Goal: Task Accomplishment & Management: Manage account settings

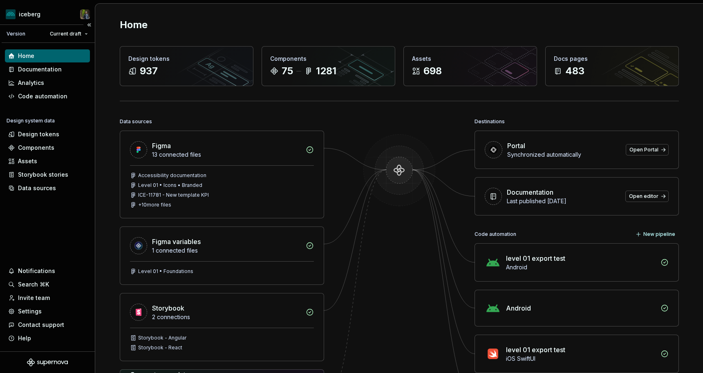
click at [50, 214] on div "Home Documentation Analytics Code automation Design system data Design tokens C…" at bounding box center [47, 197] width 95 height 309
click at [43, 298] on div "Invite team" at bounding box center [34, 298] width 32 height 8
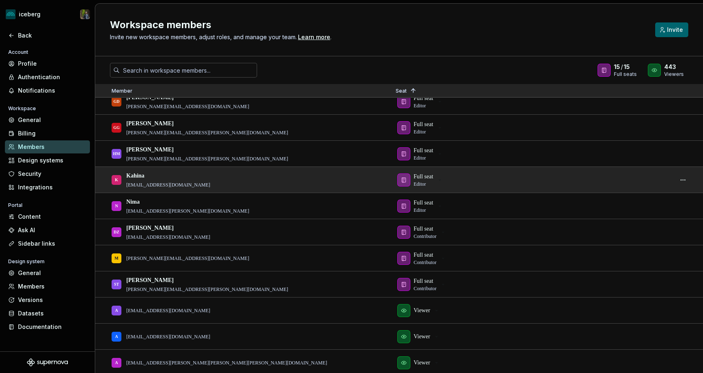
scroll to position [194, 0]
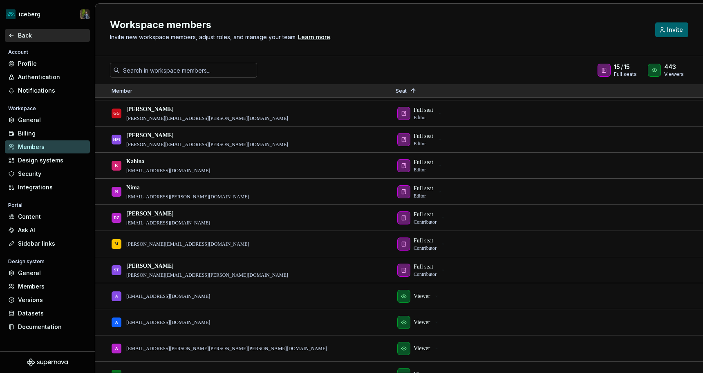
click at [19, 33] on div "Back" at bounding box center [52, 35] width 69 height 8
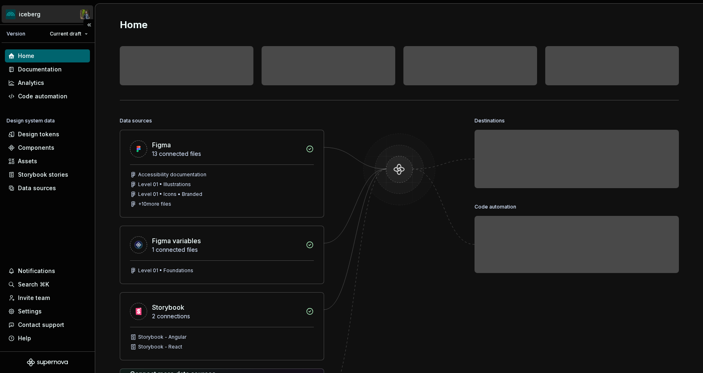
click at [44, 16] on html "iceberg Version Current draft Home Documentation Analytics Code automation Desi…" at bounding box center [351, 186] width 703 height 373
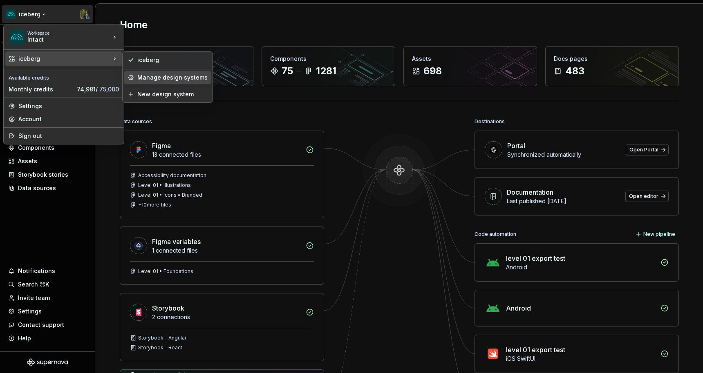
click at [152, 78] on div "Manage design systems" at bounding box center [172, 78] width 70 height 8
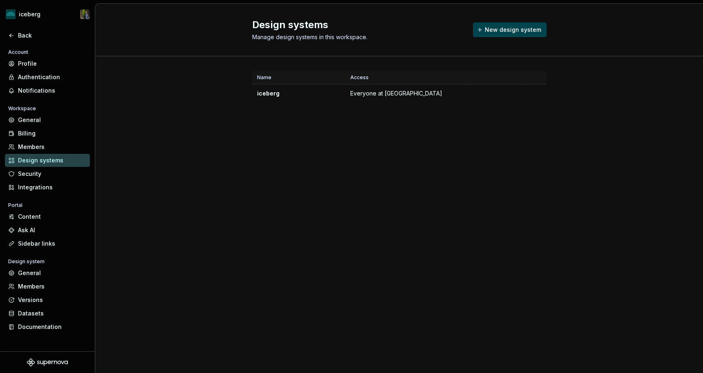
click at [509, 26] on span "New design system" at bounding box center [512, 30] width 56 height 8
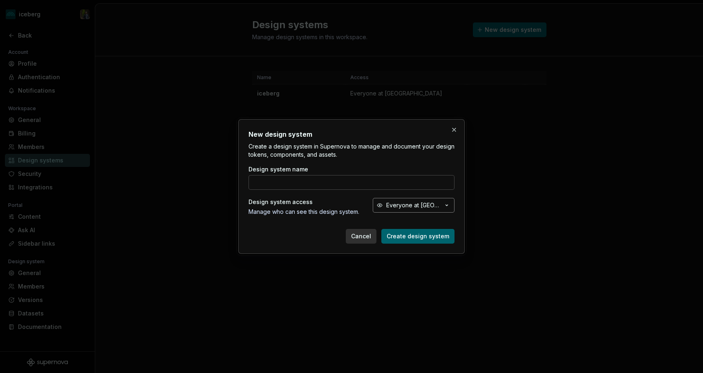
click at [404, 209] on div "Everyone at [GEOGRAPHIC_DATA]" at bounding box center [414, 205] width 56 height 8
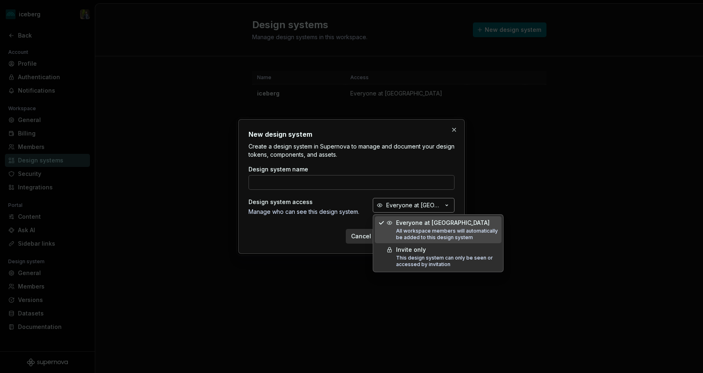
click at [400, 204] on div "Everyone at [GEOGRAPHIC_DATA]" at bounding box center [414, 205] width 56 height 8
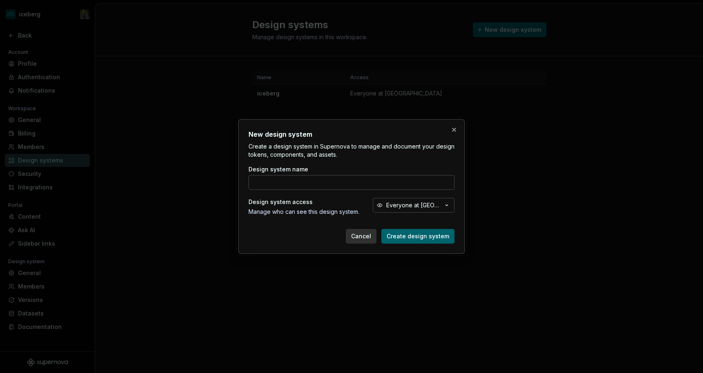
click at [368, 199] on div "Design system access Manage who can see this design system. Everyone at [GEOGRA…" at bounding box center [351, 207] width 206 height 18
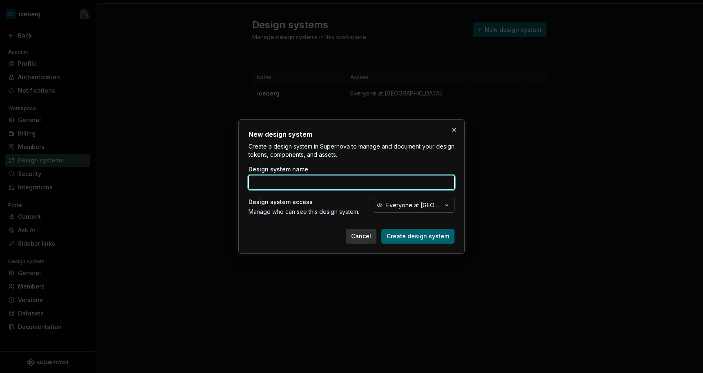
click at [368, 187] on input "Design system name" at bounding box center [351, 182] width 206 height 15
type input "Test Analytics"
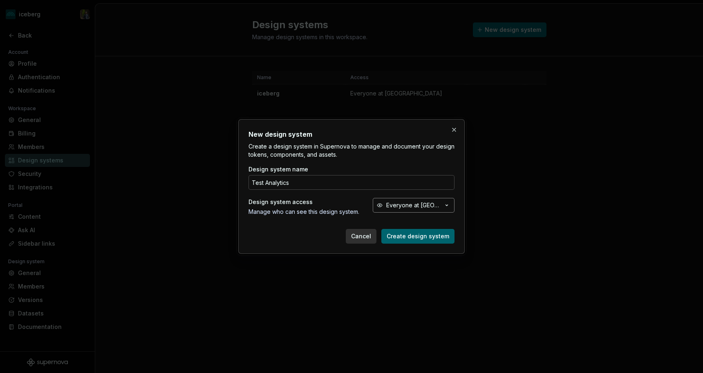
click at [427, 209] on div "Everyone at [GEOGRAPHIC_DATA]" at bounding box center [414, 205] width 56 height 8
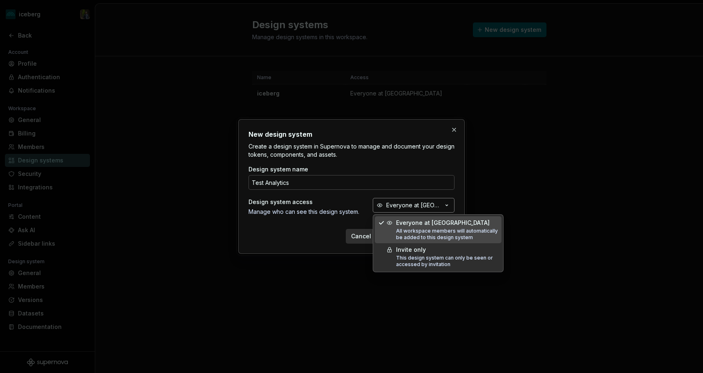
click at [423, 206] on div "Everyone at [GEOGRAPHIC_DATA]" at bounding box center [414, 205] width 56 height 8
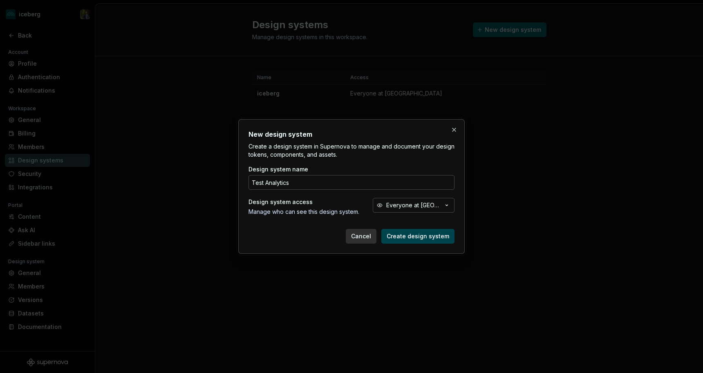
click at [418, 236] on span "Create design system" at bounding box center [417, 236] width 62 height 8
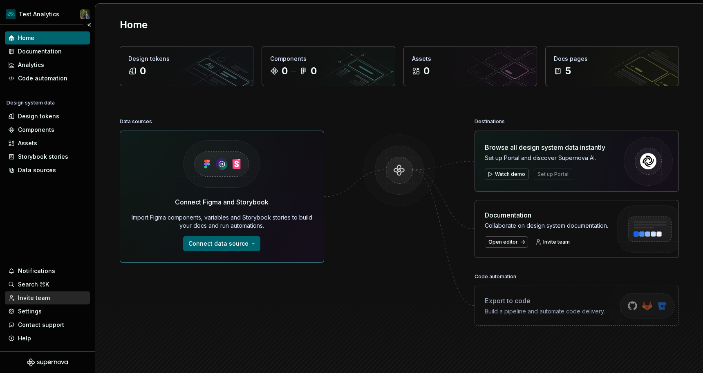
click at [44, 297] on div "Invite team" at bounding box center [34, 298] width 32 height 8
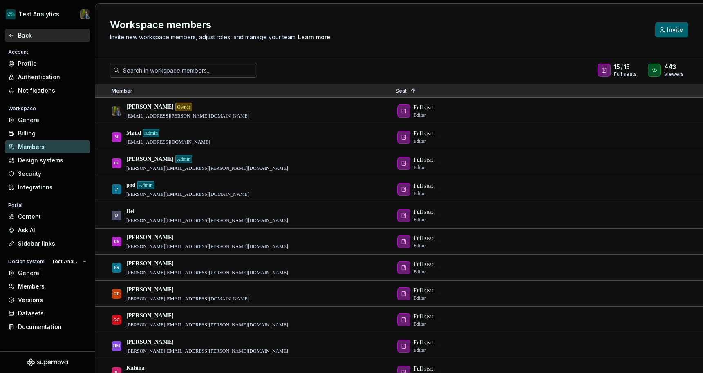
click at [26, 38] on div "Back" at bounding box center [52, 35] width 69 height 8
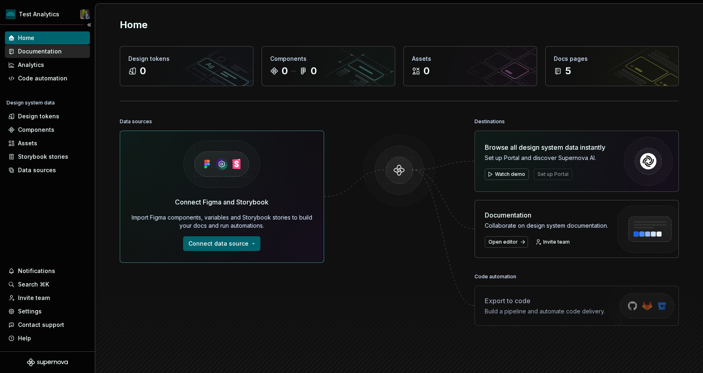
click at [31, 45] on div "Documentation" at bounding box center [47, 51] width 85 height 13
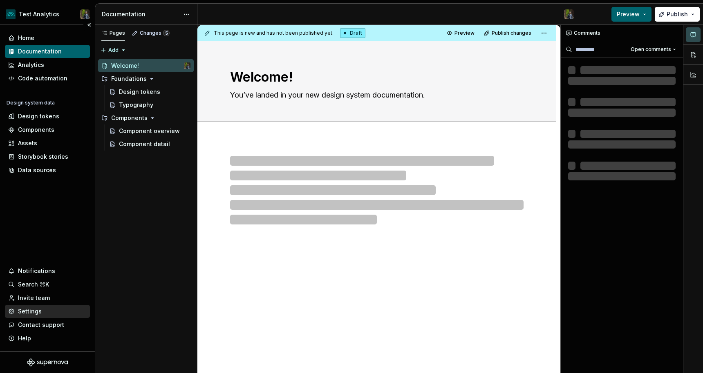
type textarea "*"
click at [29, 310] on div "Settings" at bounding box center [30, 312] width 24 height 8
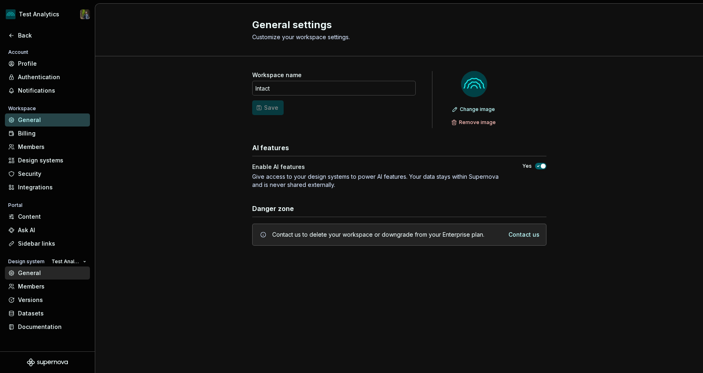
click at [56, 270] on div "General" at bounding box center [52, 273] width 69 height 8
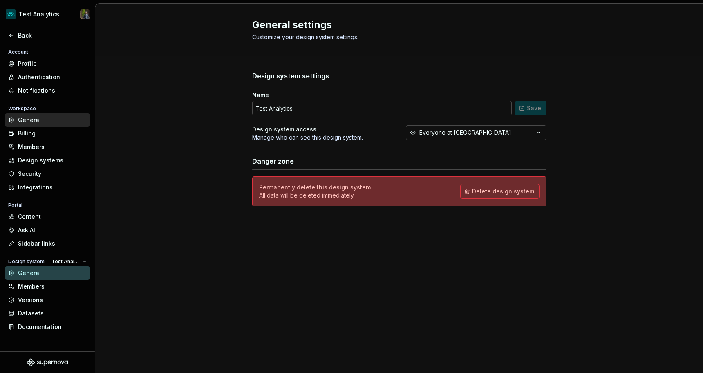
click at [38, 118] on div "General" at bounding box center [52, 120] width 69 height 8
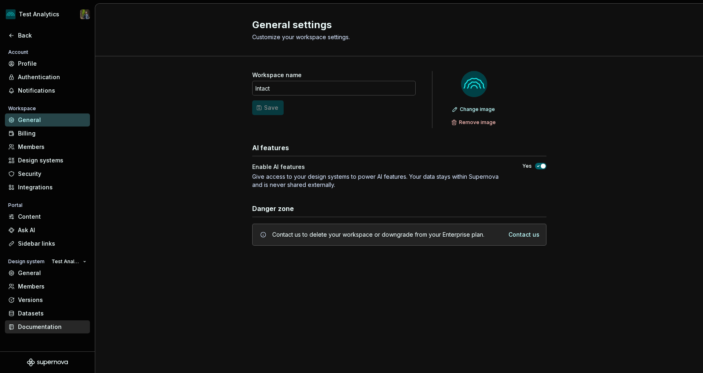
click at [41, 324] on div "Documentation" at bounding box center [52, 327] width 69 height 8
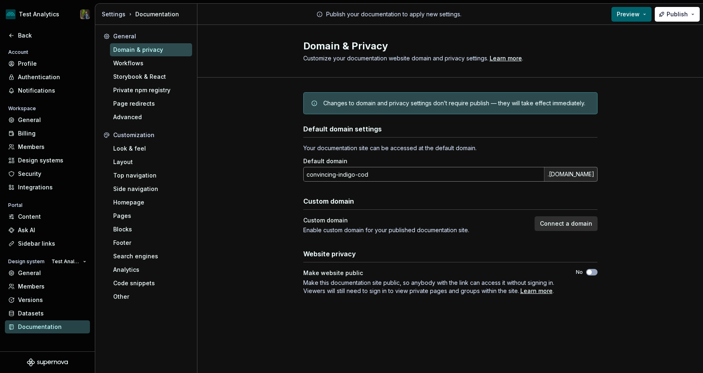
click at [362, 176] on input "convincing-indigo-cod" at bounding box center [423, 174] width 241 height 15
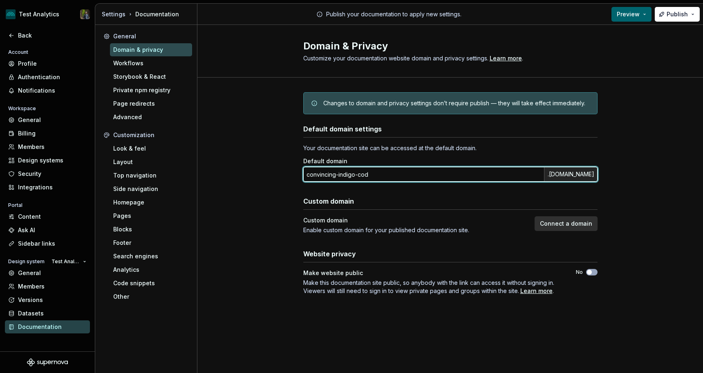
click at [362, 176] on input "convincing-indigo-cod" at bounding box center [423, 174] width 241 height 15
drag, startPoint x: 374, startPoint y: 176, endPoint x: 288, endPoint y: 176, distance: 85.8
click at [289, 176] on div "Changes to domain and privacy settings don’t require publish — they will take e…" at bounding box center [449, 202] width 505 height 249
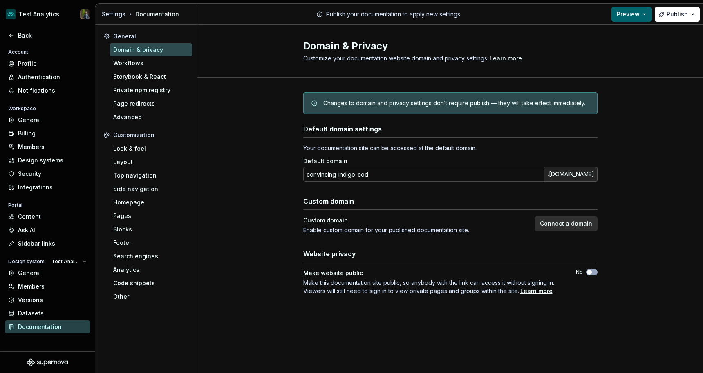
click at [276, 201] on div "Changes to domain and privacy settings don’t require publish — they will take e…" at bounding box center [449, 202] width 505 height 249
